Goal: Information Seeking & Learning: Learn about a topic

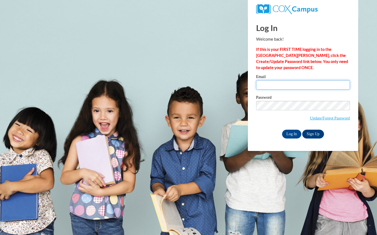
click at [271, 84] on input "Email" at bounding box center [303, 84] width 94 height 9
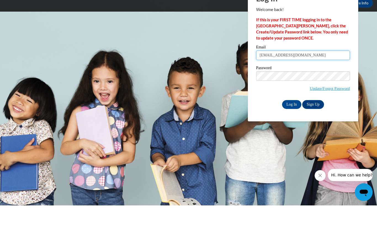
type input "jazzygilley@gmail.com"
click at [293, 129] on input "Log In" at bounding box center [291, 133] width 19 height 9
click at [292, 132] on input "Log In" at bounding box center [291, 133] width 19 height 9
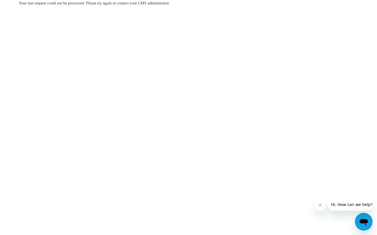
click at [211, 140] on body "Your last request could not be processed. Please try again or contact your LMS …" at bounding box center [188, 117] width 377 height 235
click at [322, 209] on button "Close message from company" at bounding box center [320, 204] width 11 height 11
click at [215, 119] on body "Your last request could not be processed. Please try again or contact your LMS …" at bounding box center [188, 117] width 377 height 235
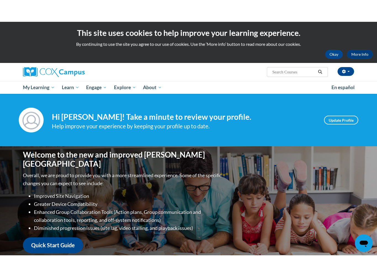
scroll to position [23, 0]
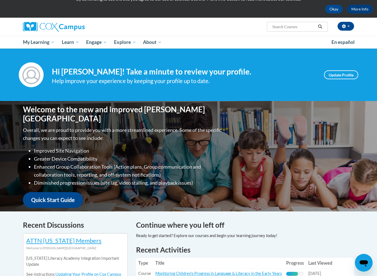
click at [342, 78] on link "Update Profile" at bounding box center [341, 74] width 34 height 9
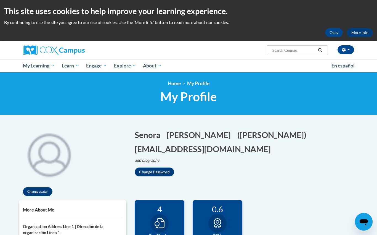
click at [335, 30] on button "Okay" at bounding box center [334, 32] width 18 height 9
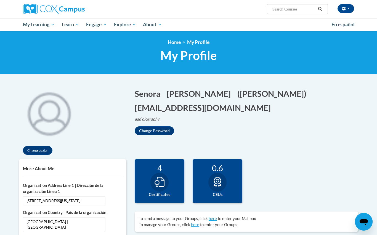
click at [283, 12] on input "Search..." at bounding box center [294, 9] width 44 height 7
type input "Monitoring children’s progress in"
click at [320, 9] on icon "Search" at bounding box center [320, 9] width 5 height 4
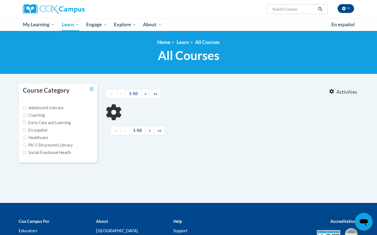
type input "Monitoring children’s progress in"
click at [186, 55] on span "All Courses" at bounding box center [189, 55] width 62 height 15
click at [321, 10] on icon "Search" at bounding box center [320, 9] width 5 height 4
type input "Monitoring children’s progress in"
click at [202, 54] on span "All Courses" at bounding box center [189, 55] width 62 height 15
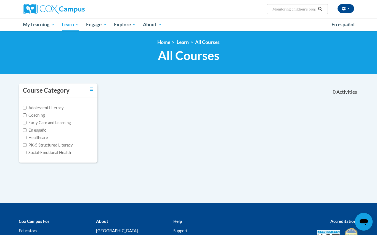
click at [204, 44] on link "All Courses" at bounding box center [207, 42] width 25 height 6
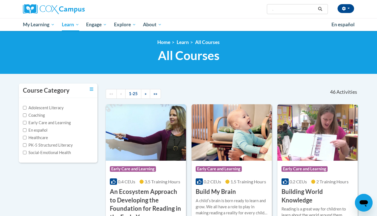
type input "."
click at [167, 40] on link "Home" at bounding box center [163, 42] width 13 height 6
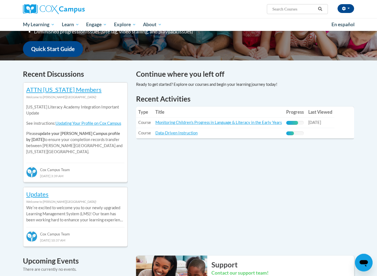
scroll to position [133, 0]
click at [241, 123] on link "Monitoring Children's Progress in Language & Literacy in the Early Years" at bounding box center [218, 122] width 126 height 5
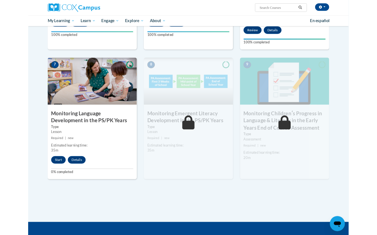
scroll to position [403, 0]
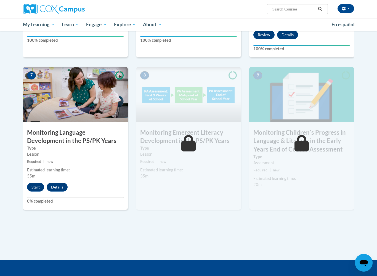
click at [37, 184] on button "Start" at bounding box center [35, 187] width 17 height 9
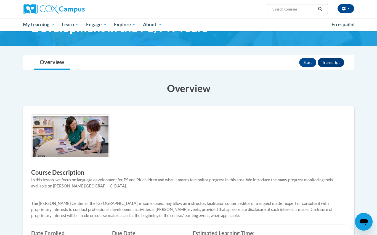
scroll to position [43, 0]
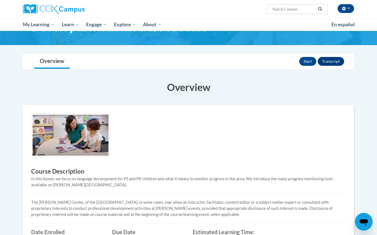
click at [310, 61] on button "Start" at bounding box center [307, 61] width 17 height 9
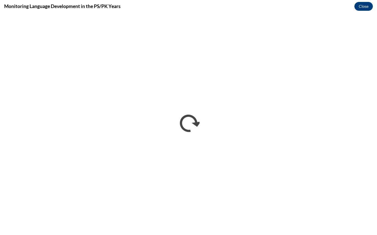
scroll to position [0, 0]
